Goal: Information Seeking & Learning: Understand process/instructions

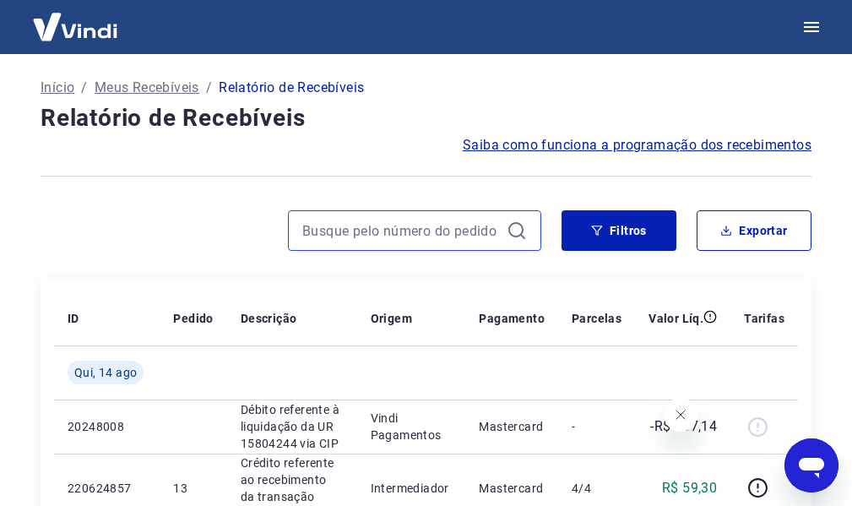
click at [425, 219] on input at bounding box center [401, 230] width 198 height 25
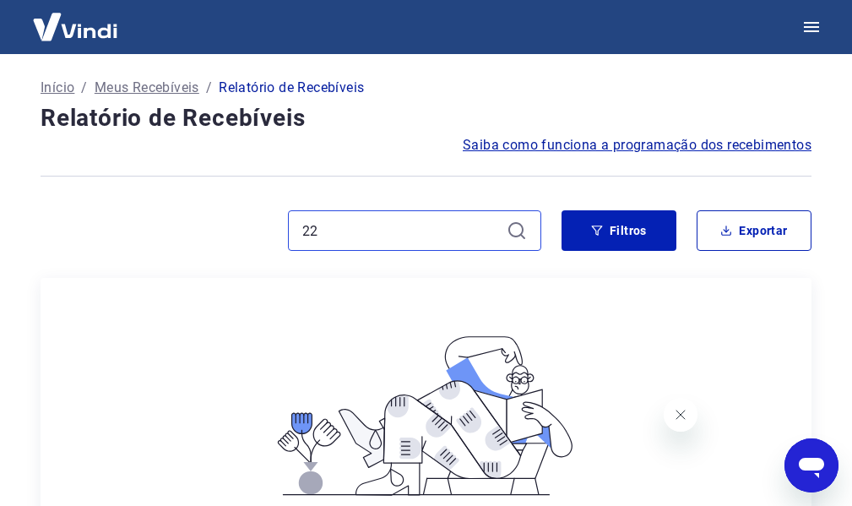
type input "2"
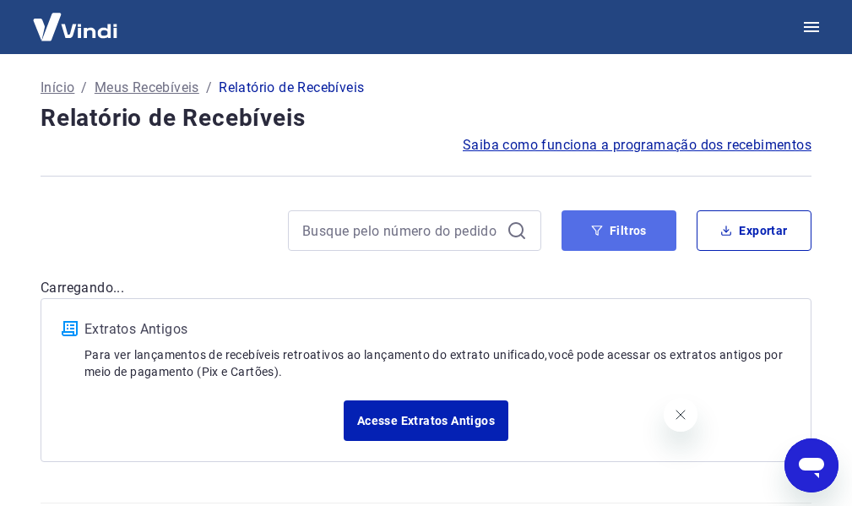
click at [624, 239] on button "Filtros" at bounding box center [619, 230] width 115 height 41
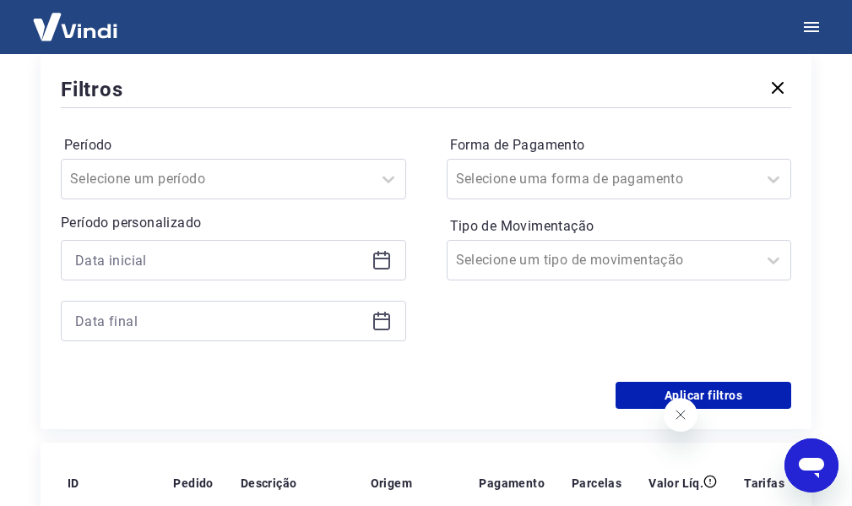
scroll to position [169, 0]
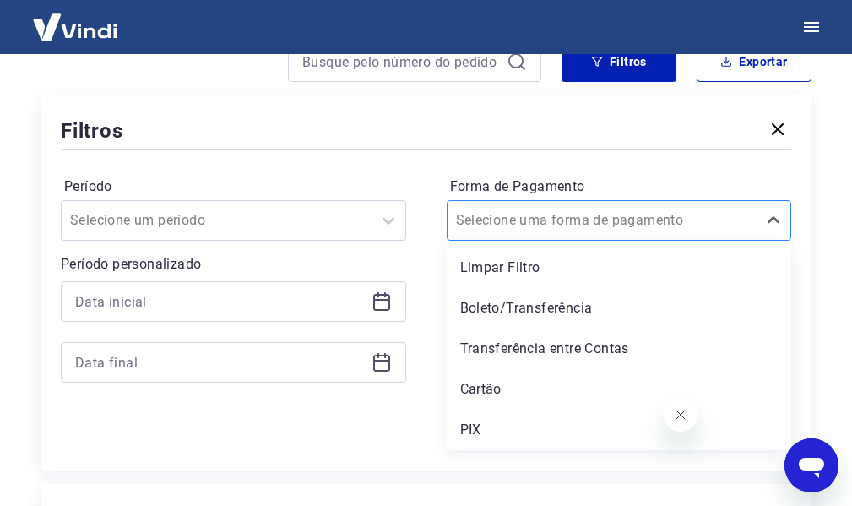
click at [666, 216] on div at bounding box center [602, 221] width 293 height 24
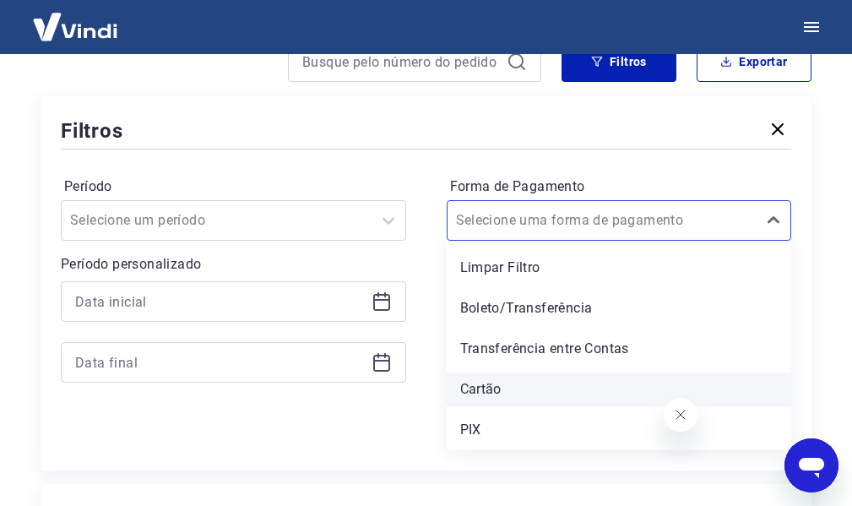
click at [531, 394] on div "Cartão" at bounding box center [619, 389] width 345 height 34
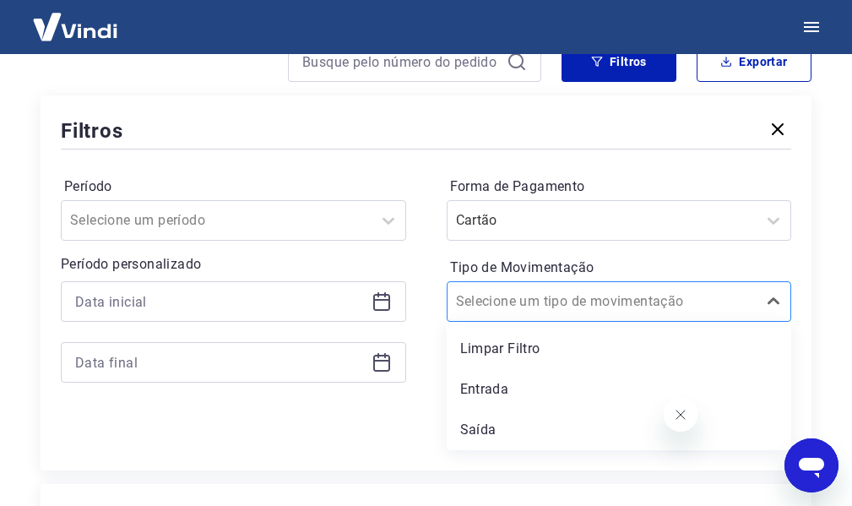
click at [595, 302] on input "Tipo de Movimentação" at bounding box center [541, 301] width 171 height 20
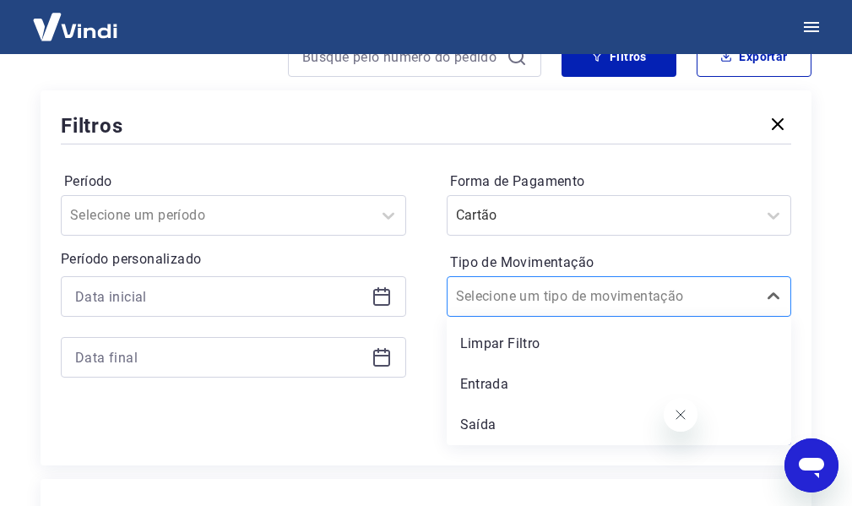
scroll to position [253, 0]
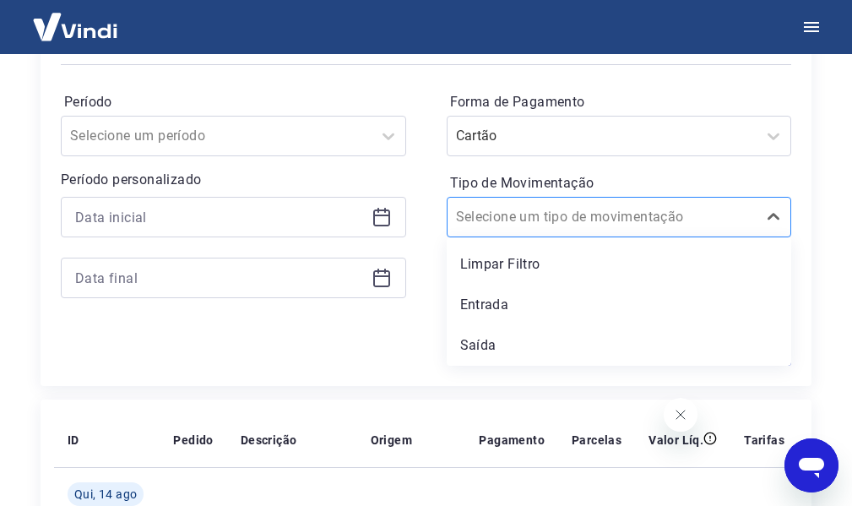
click at [613, 205] on div at bounding box center [602, 217] width 293 height 24
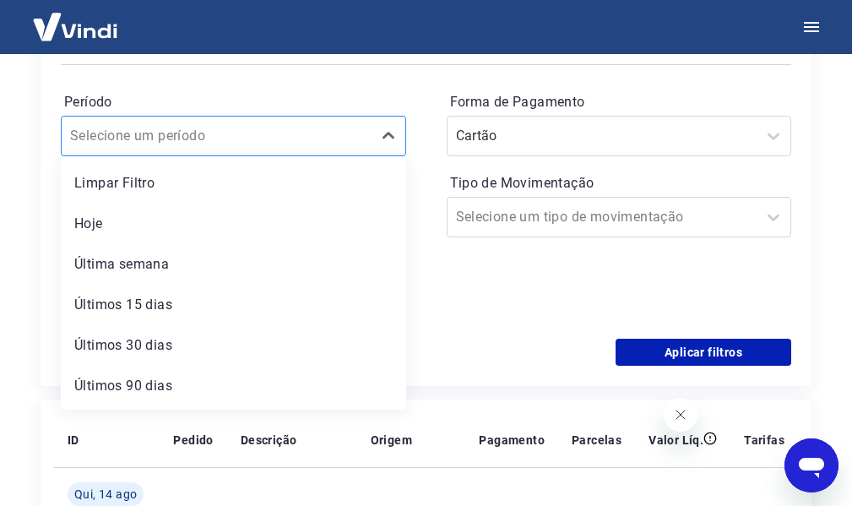
click at [277, 130] on div at bounding box center [216, 136] width 293 height 24
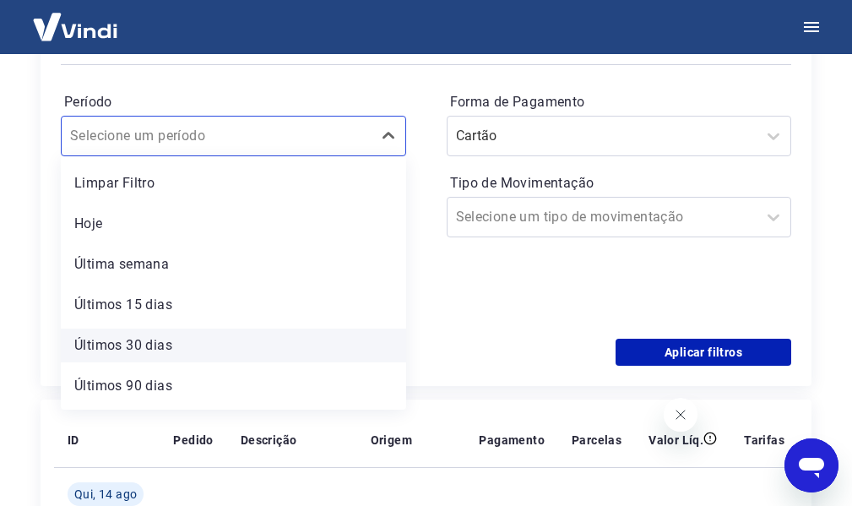
click at [172, 350] on div "Últimos 30 dias" at bounding box center [233, 346] width 345 height 34
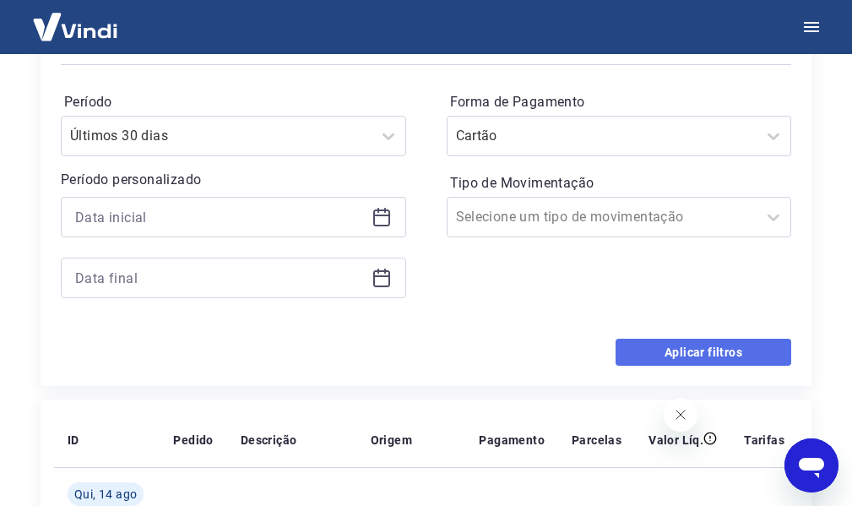
click at [674, 350] on button "Aplicar filtros" at bounding box center [704, 352] width 176 height 27
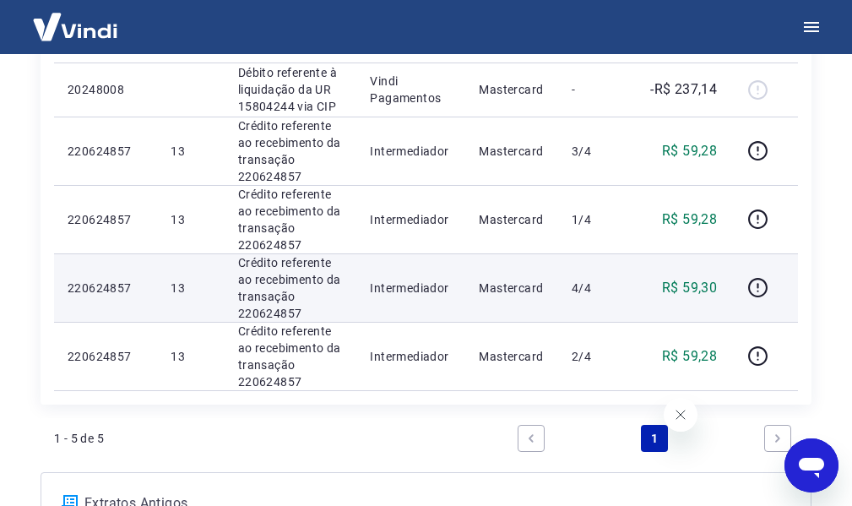
scroll to position [338, 0]
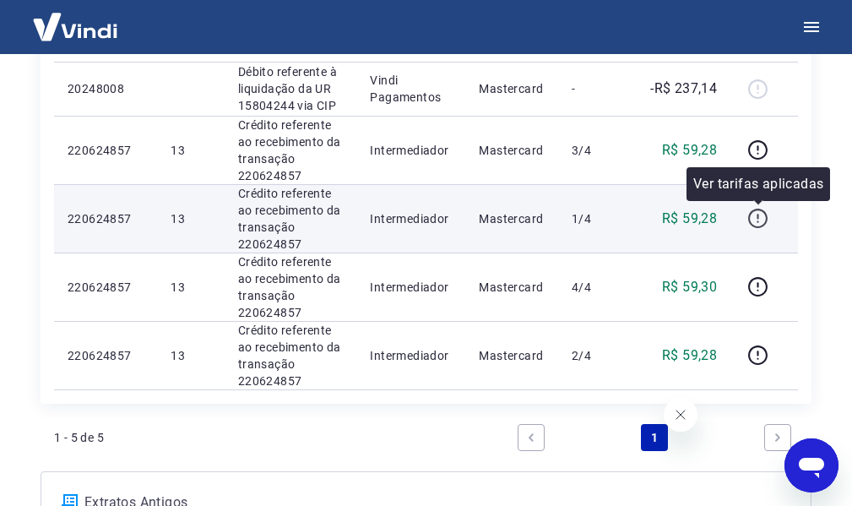
click at [760, 218] on icon "button" at bounding box center [757, 218] width 21 height 21
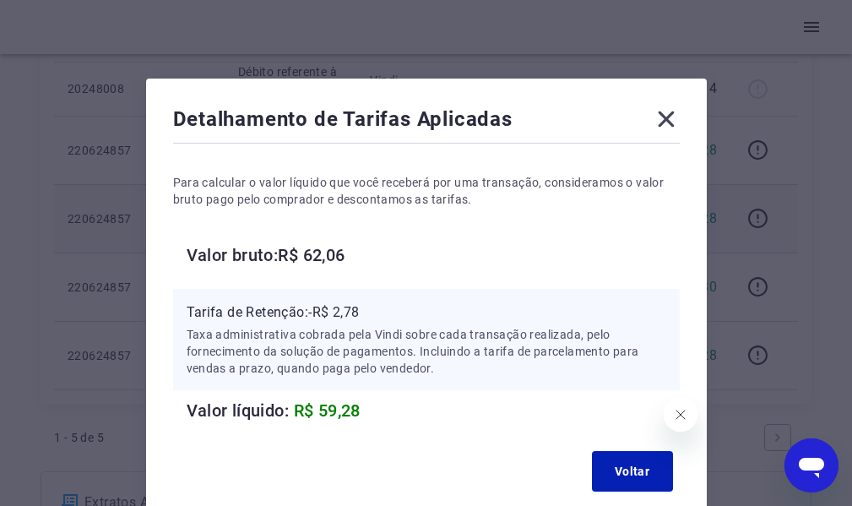
scroll to position [0, 0]
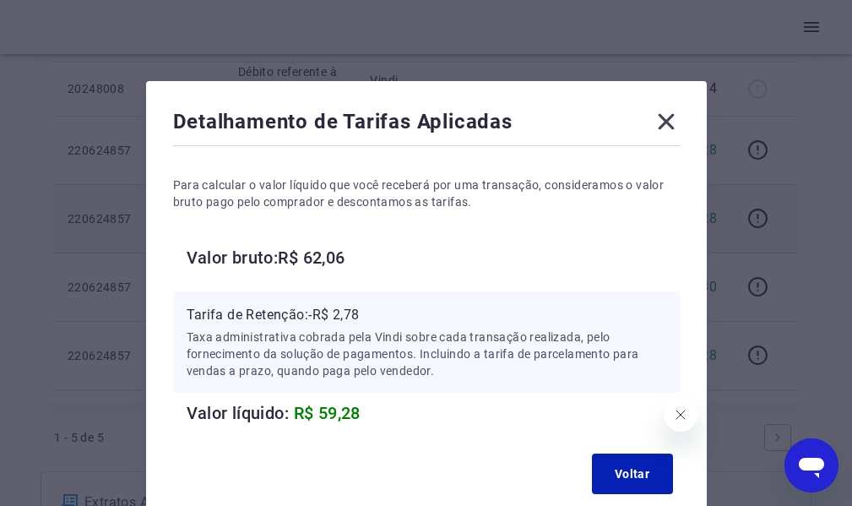
click at [670, 129] on icon at bounding box center [666, 121] width 27 height 27
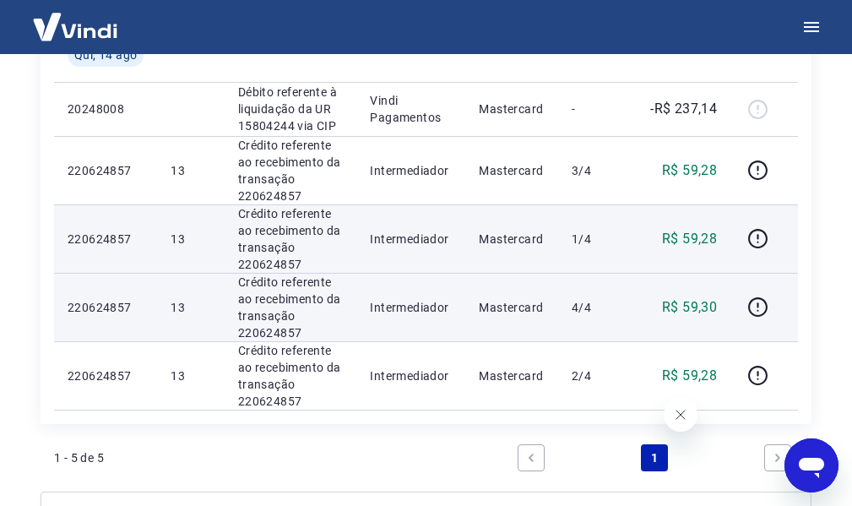
scroll to position [391, 0]
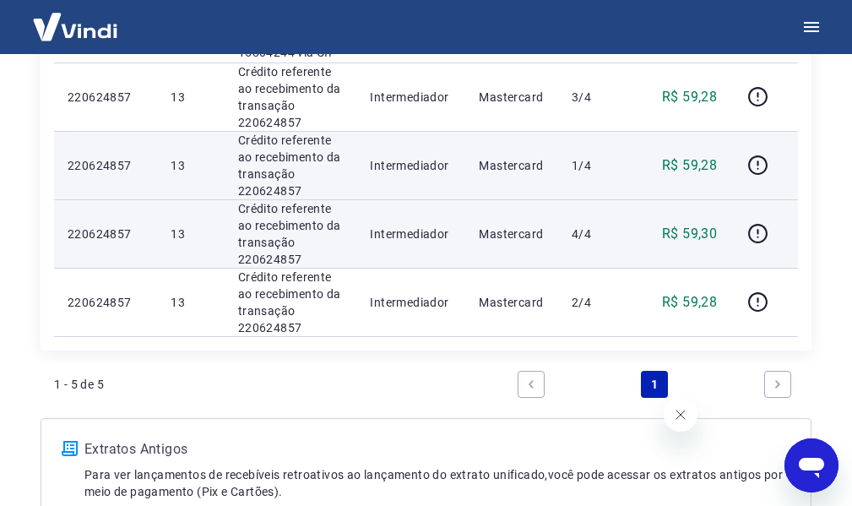
click at [178, 236] on p "13" at bounding box center [191, 234] width 40 height 17
click at [694, 230] on p "R$ 59,30" at bounding box center [689, 234] width 55 height 20
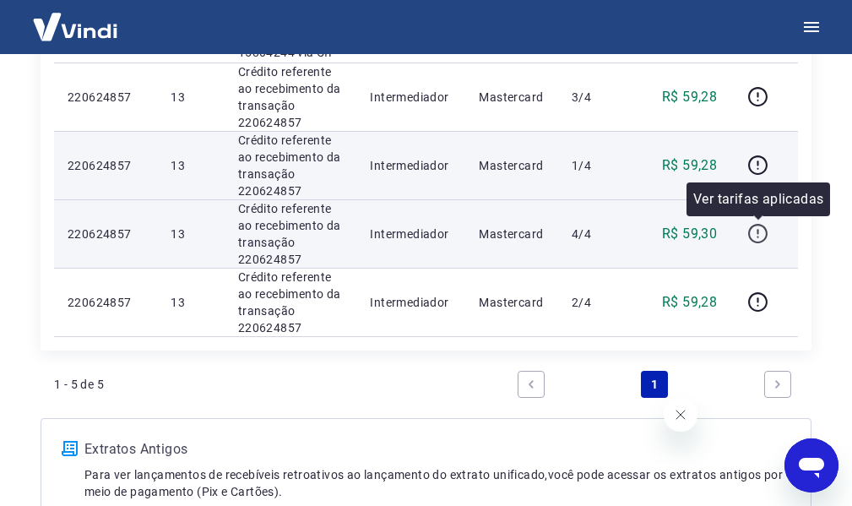
click at [753, 237] on icon "button" at bounding box center [757, 233] width 21 height 21
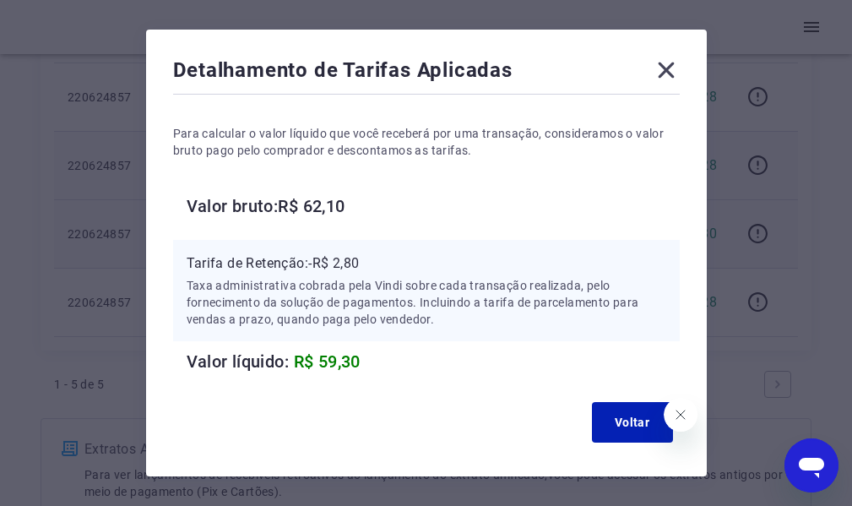
scroll to position [103, 0]
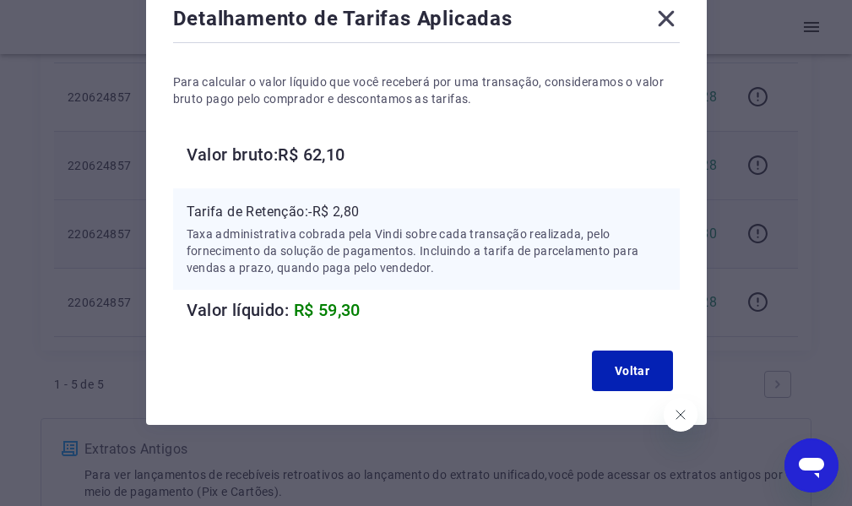
click at [456, 242] on p "Taxa administrativa cobrada pela Vindi sobre cada transação realizada, pelo for…" at bounding box center [427, 251] width 480 height 51
click at [667, 12] on icon at bounding box center [666, 18] width 27 height 27
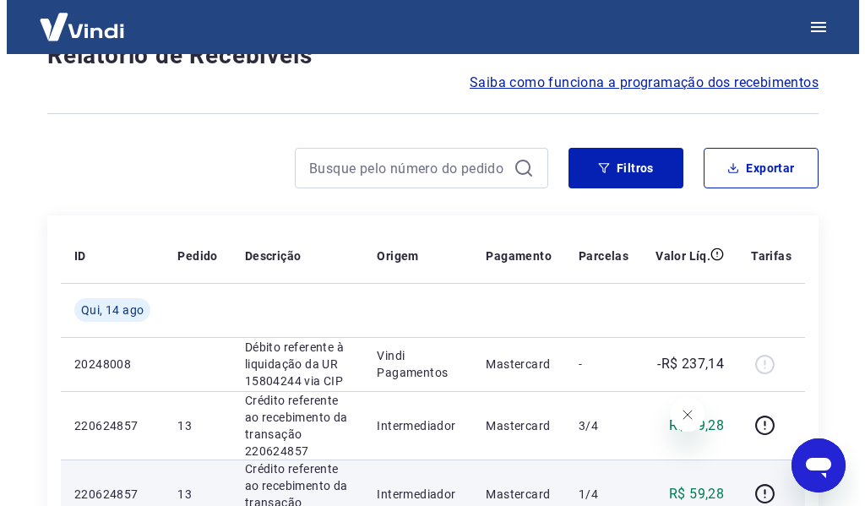
scroll to position [0, 0]
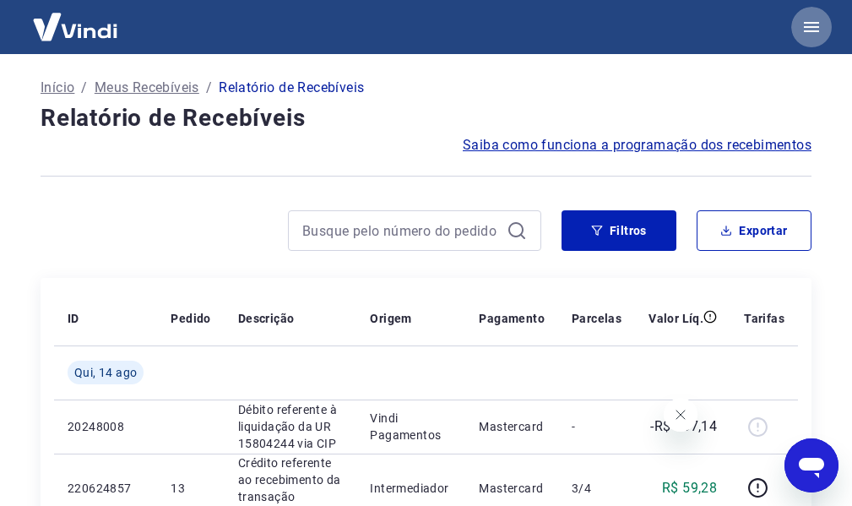
click at [811, 24] on icon "button" at bounding box center [811, 27] width 15 height 10
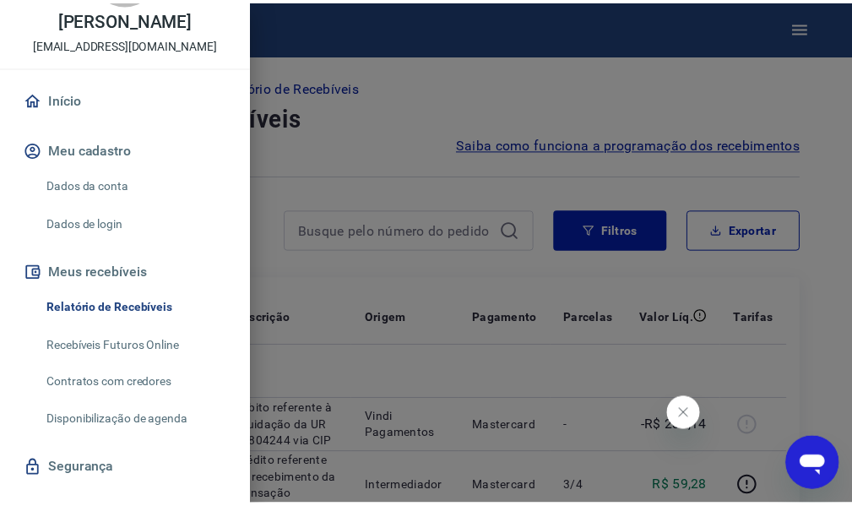
scroll to position [161, 0]
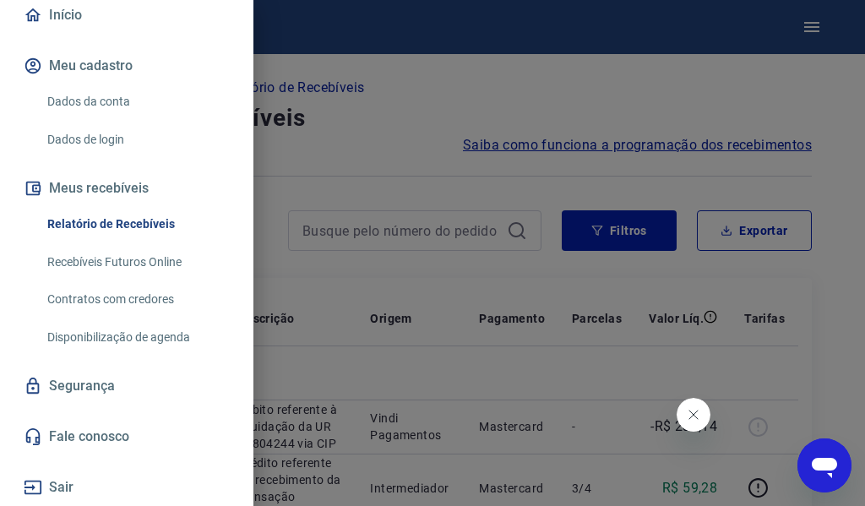
click at [103, 438] on link "Fale conosco" at bounding box center [126, 436] width 213 height 37
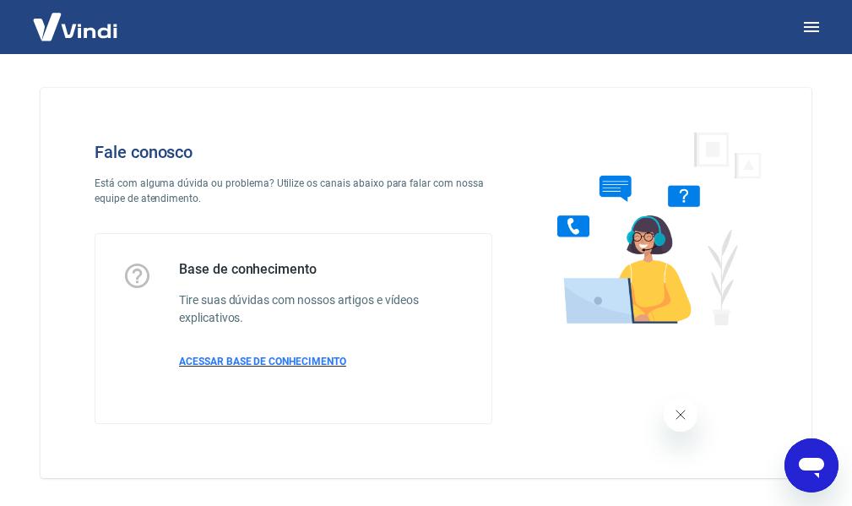
click at [288, 359] on span "ACESSAR BASE DE CONHECIMENTO" at bounding box center [262, 362] width 167 height 12
click at [820, 469] on icon "Abrir janela de mensagens" at bounding box center [811, 468] width 25 height 20
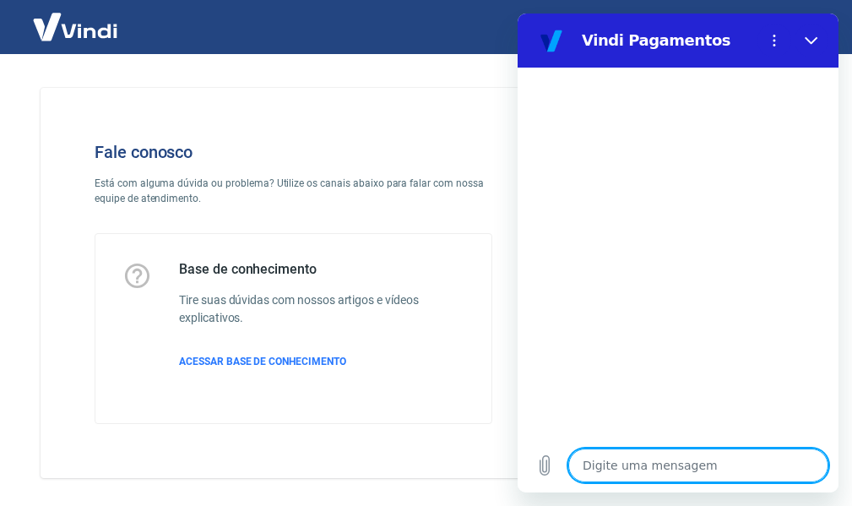
click at [678, 464] on textarea at bounding box center [698, 465] width 260 height 34
type textarea "E"
type textarea "x"
type textarea "Es"
type textarea "x"
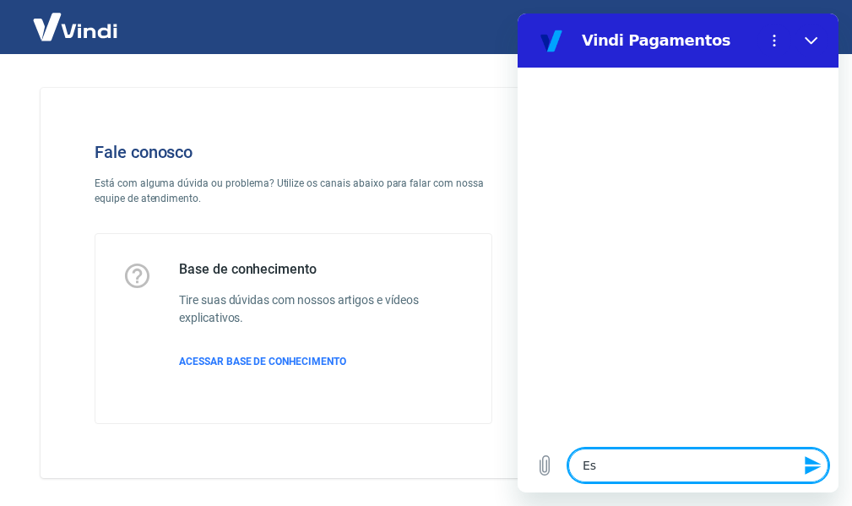
type textarea "Est"
type textarea "x"
type textarea "Esto"
type textarea "x"
type textarea "Estor"
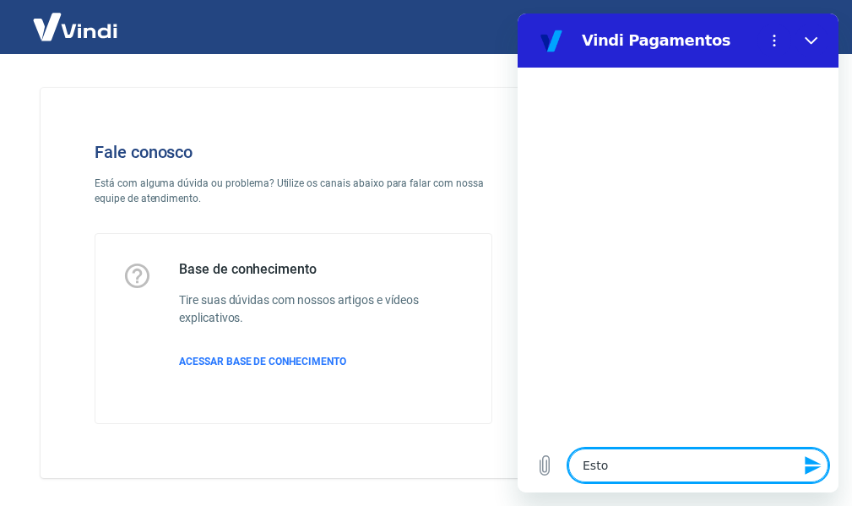
type textarea "x"
type textarea "Estorn"
type textarea "x"
type textarea "Estorno"
type textarea "x"
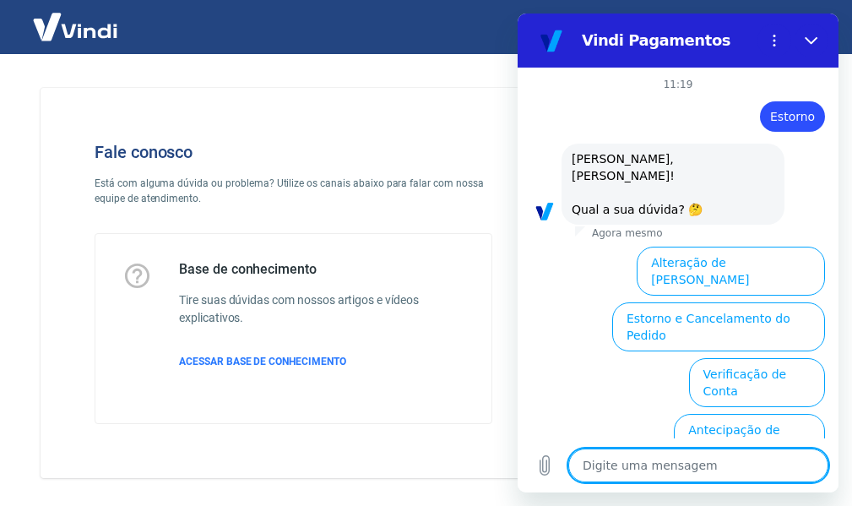
scroll to position [139, 0]
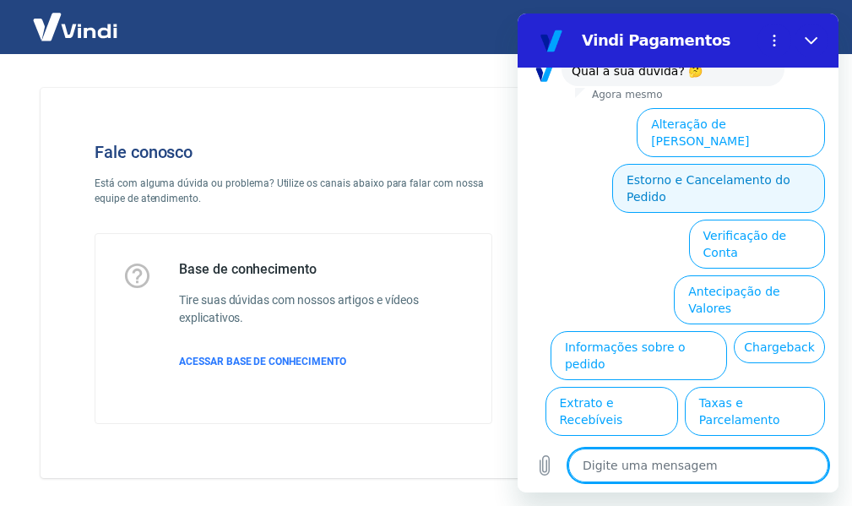
click at [738, 164] on button "Estorno e Cancelamento do Pedido" at bounding box center [718, 188] width 213 height 49
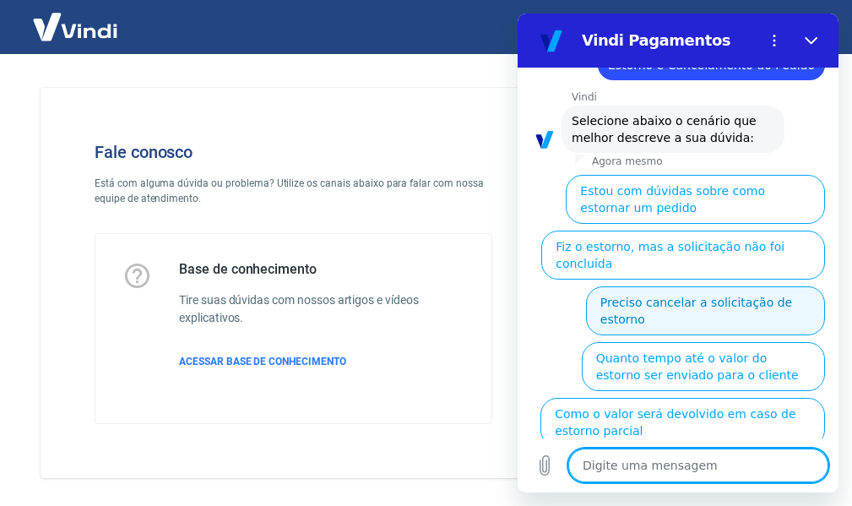
scroll to position [186, 0]
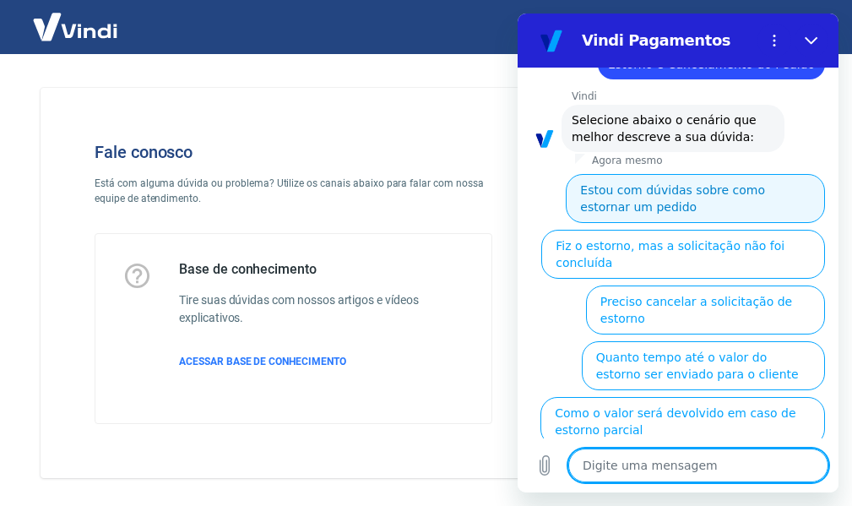
click at [638, 188] on button "Estou com dúvidas sobre como estornar um pedido" at bounding box center [695, 198] width 259 height 49
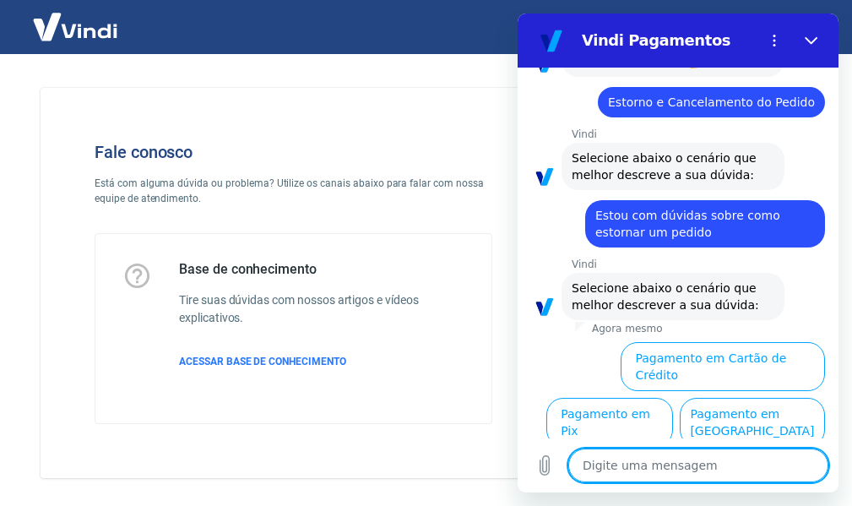
scroll to position [149, 0]
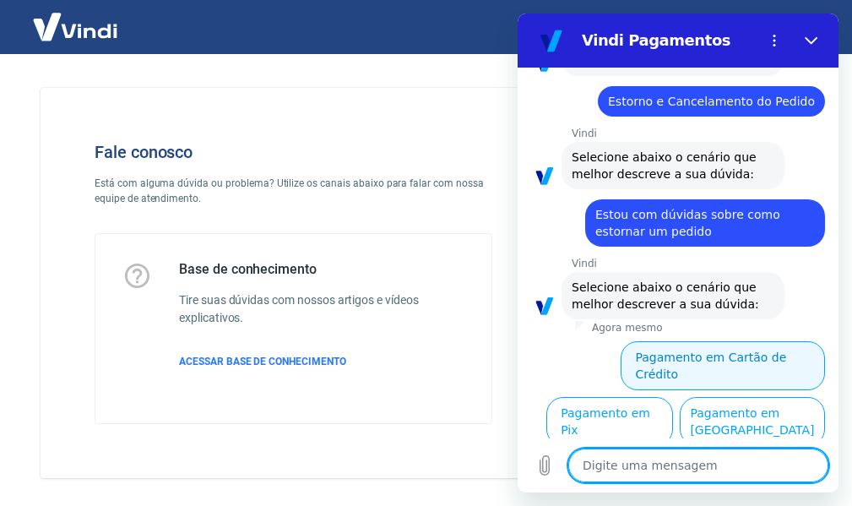
click at [703, 341] on button "Pagamento em Cartão de Crédito" at bounding box center [723, 365] width 204 height 49
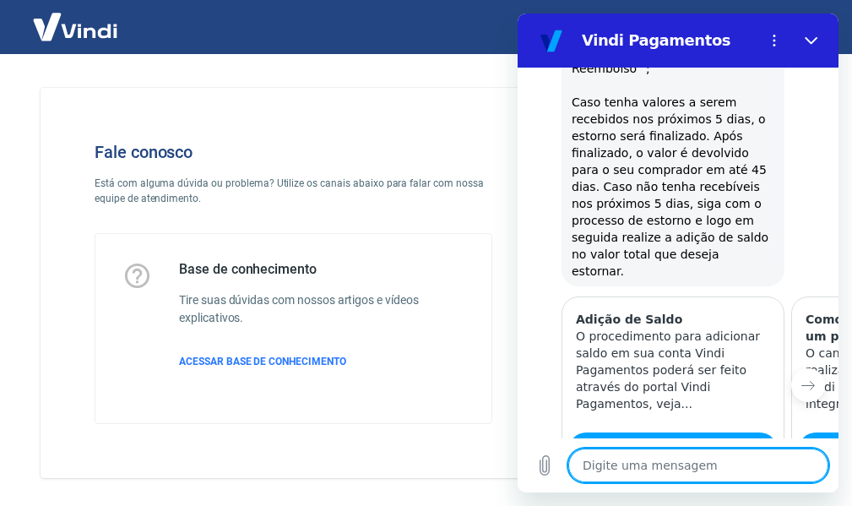
scroll to position [812, 0]
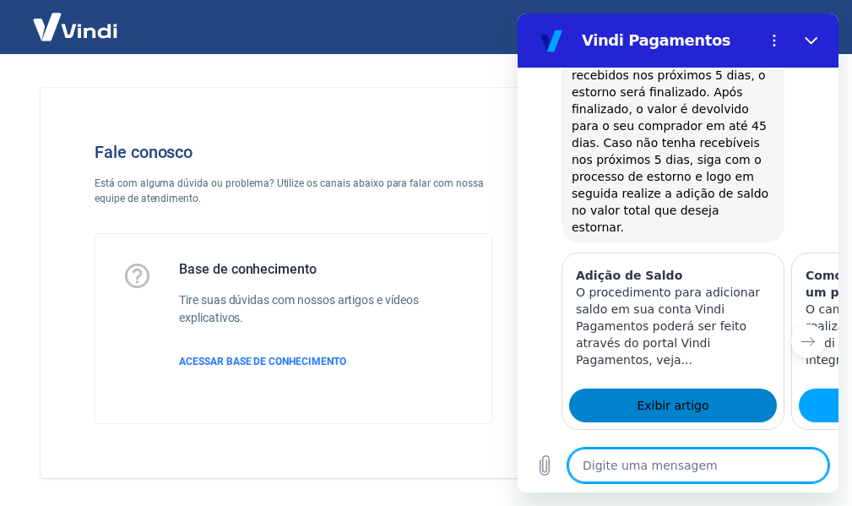
click at [684, 395] on span "Exibir artigo" at bounding box center [673, 405] width 72 height 20
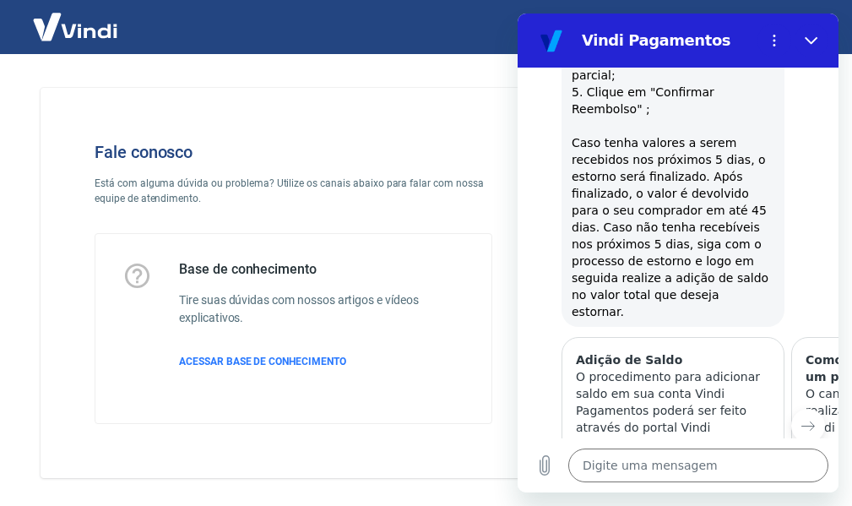
scroll to position [643, 0]
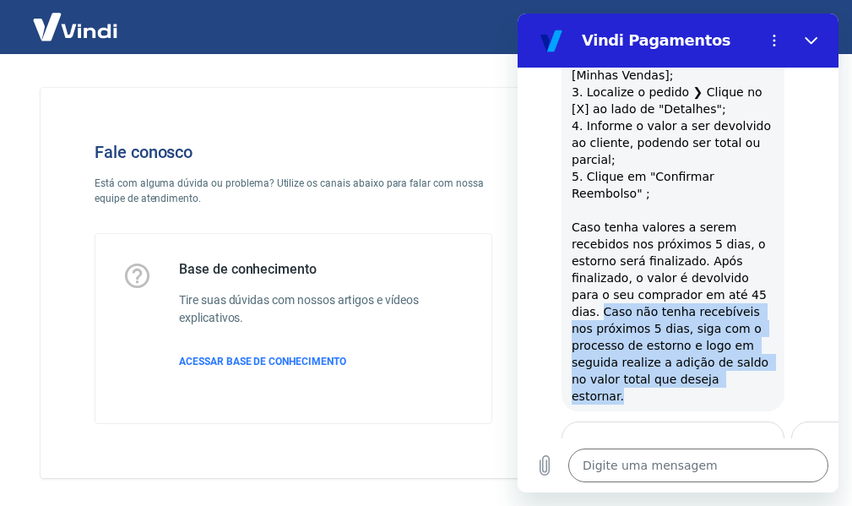
drag, startPoint x: 557, startPoint y: 275, endPoint x: 744, endPoint y: 340, distance: 197.7
click at [744, 340] on div "Vindi diz: Para realizar o estorno de uma transação paga via cartão de crédito …" at bounding box center [684, 150] width 307 height 522
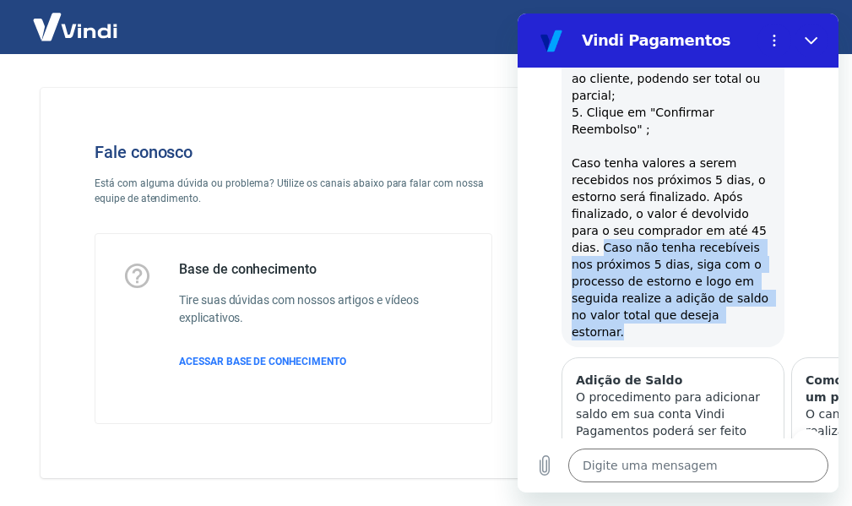
scroll to position [853, 0]
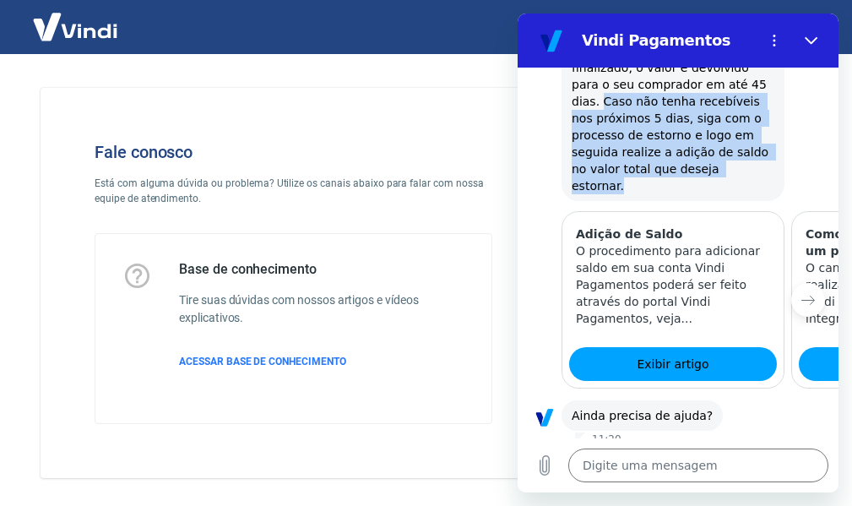
type textarea "x"
